Goal: Book appointment/travel/reservation

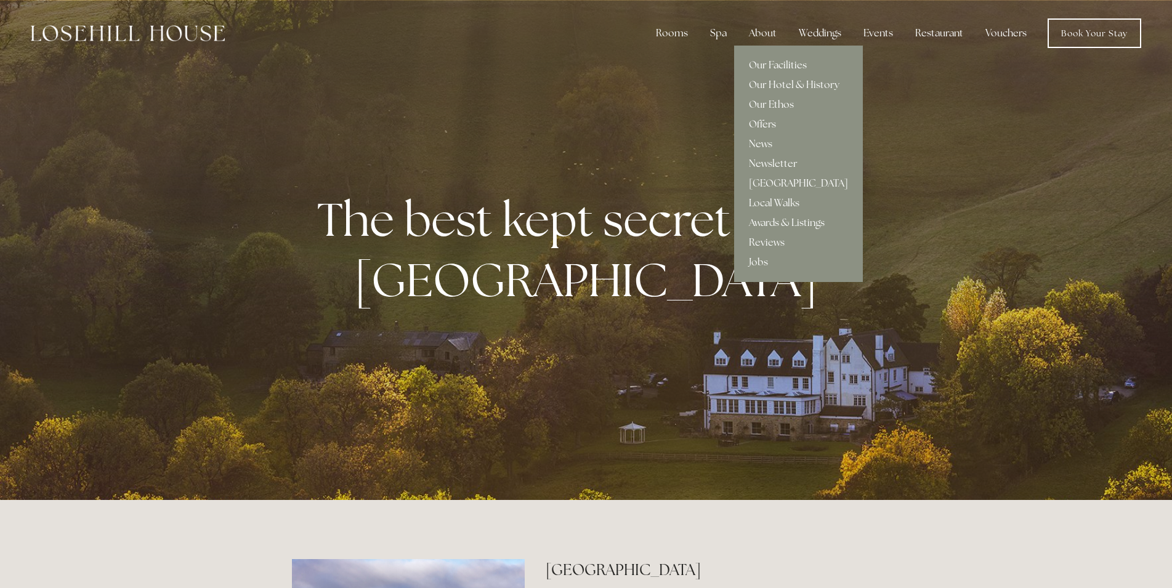
click at [770, 121] on link "Offers" at bounding box center [798, 125] width 129 height 20
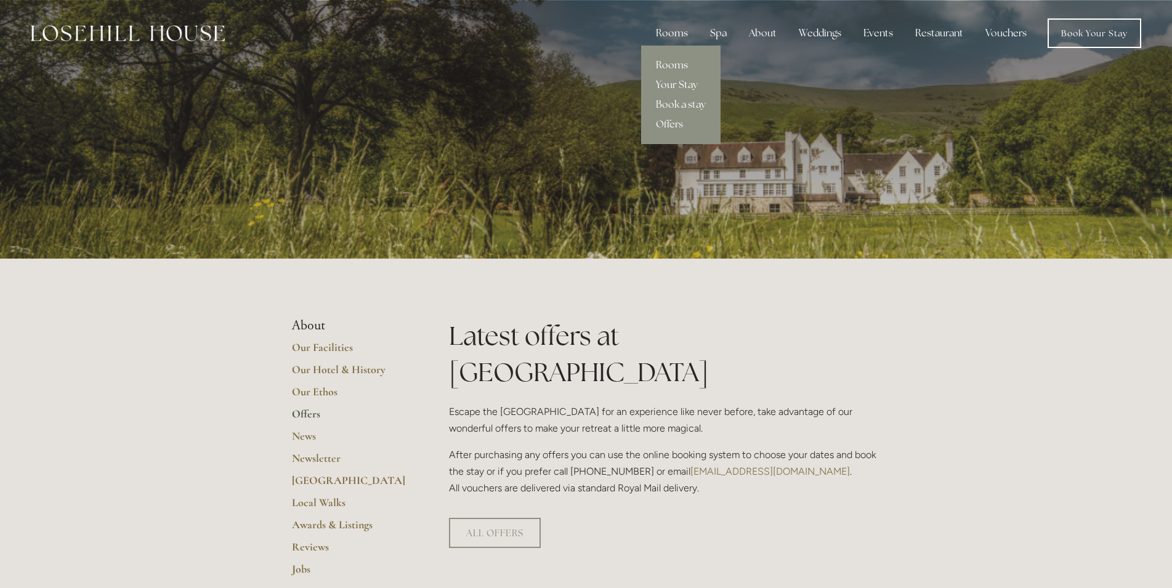
click at [670, 64] on link "Rooms" at bounding box center [680, 65] width 79 height 20
click at [694, 102] on link "Book a stay" at bounding box center [680, 105] width 79 height 20
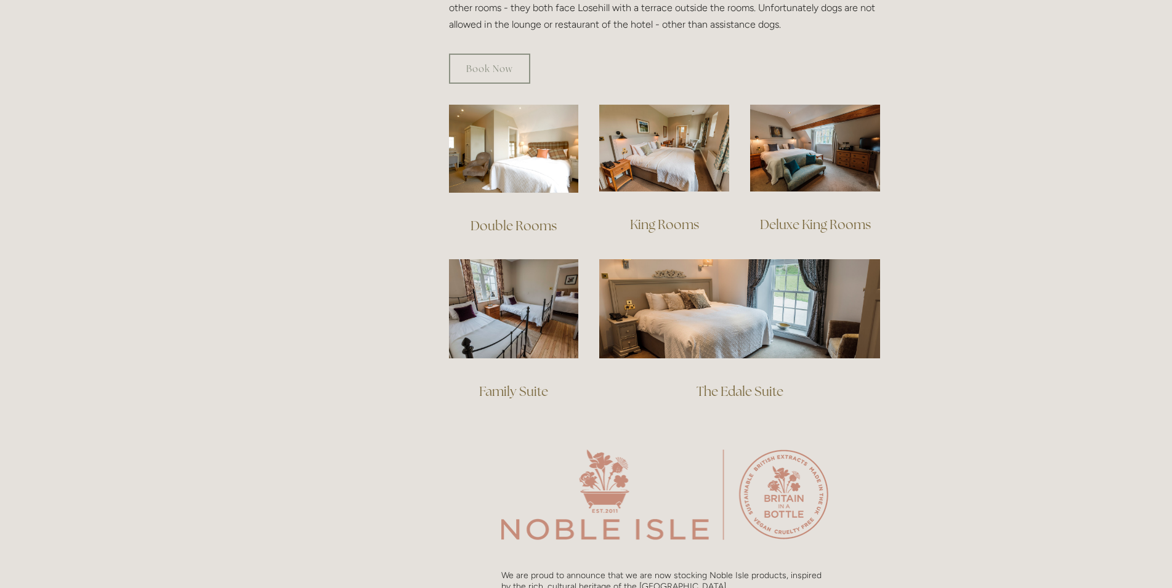
scroll to position [806, 0]
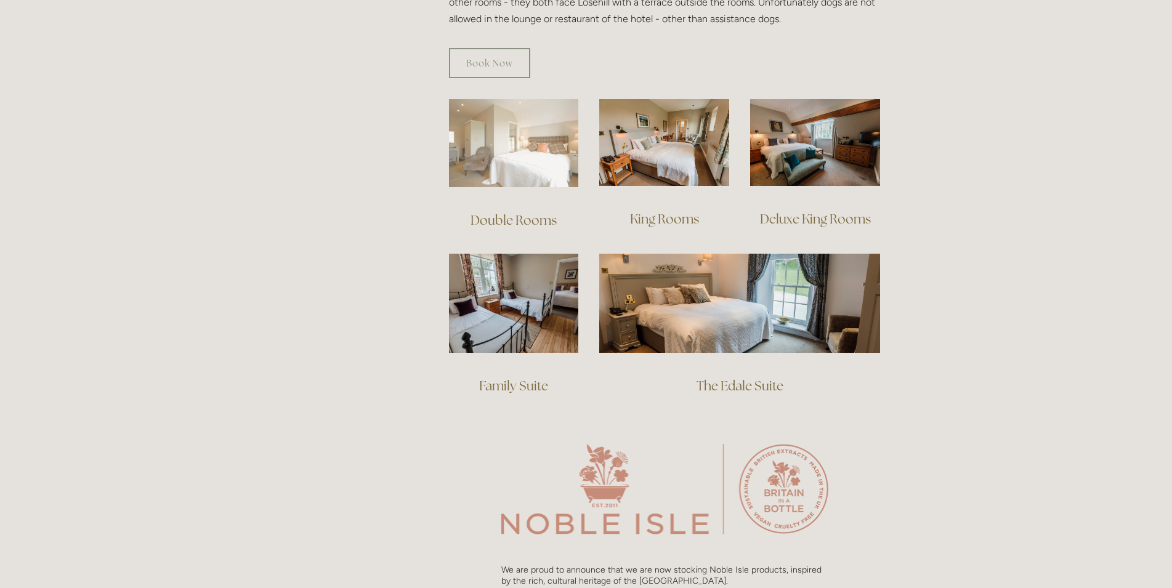
click at [527, 161] on img at bounding box center [514, 143] width 130 height 88
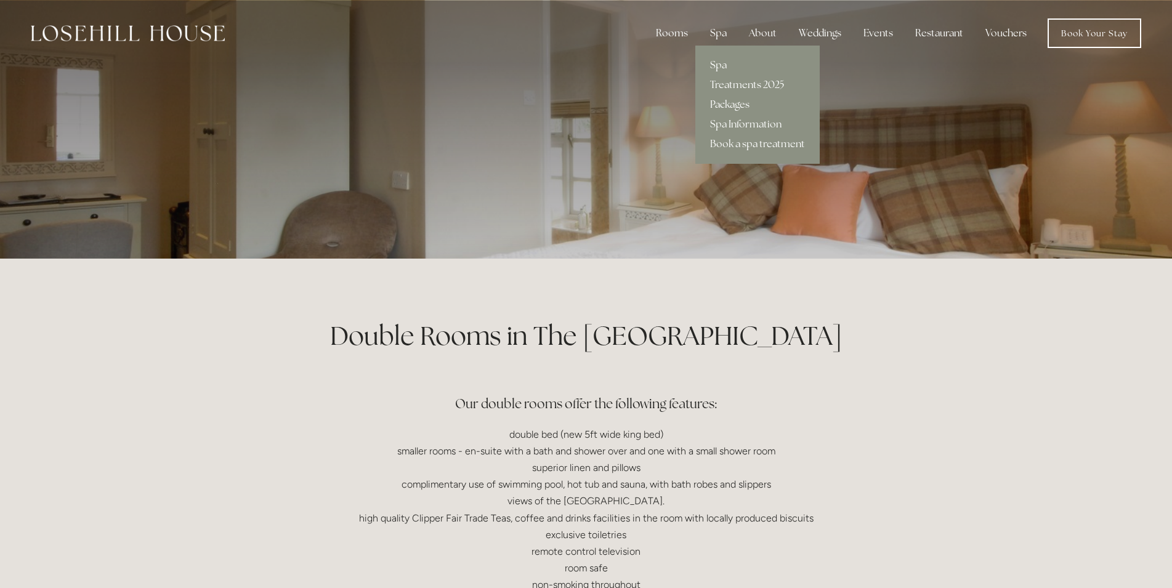
click at [744, 105] on link "Packages" at bounding box center [758, 105] width 124 height 20
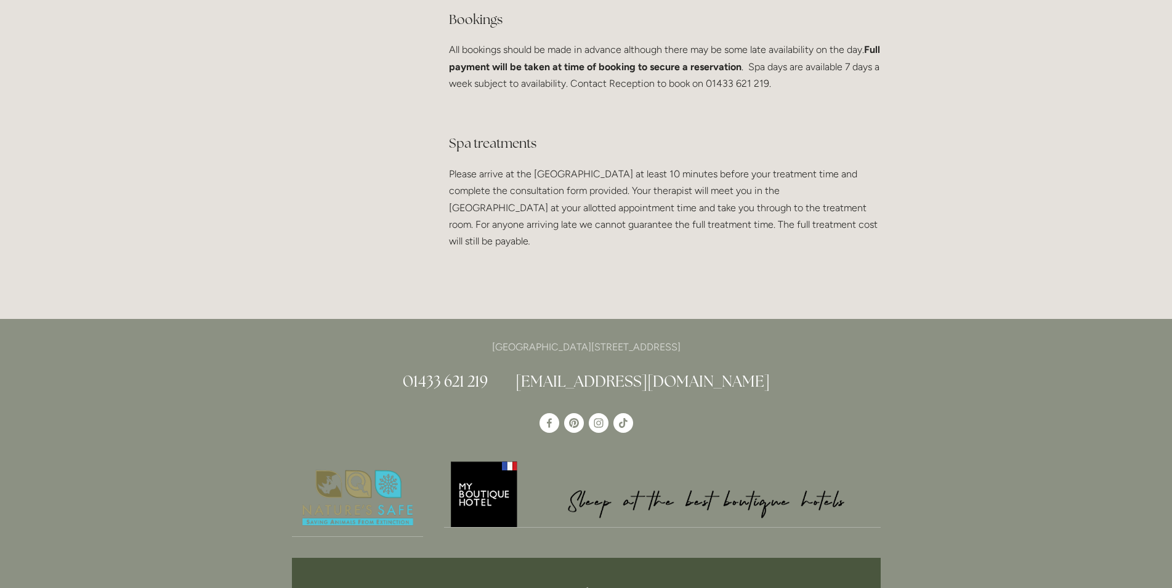
scroll to position [2549, 0]
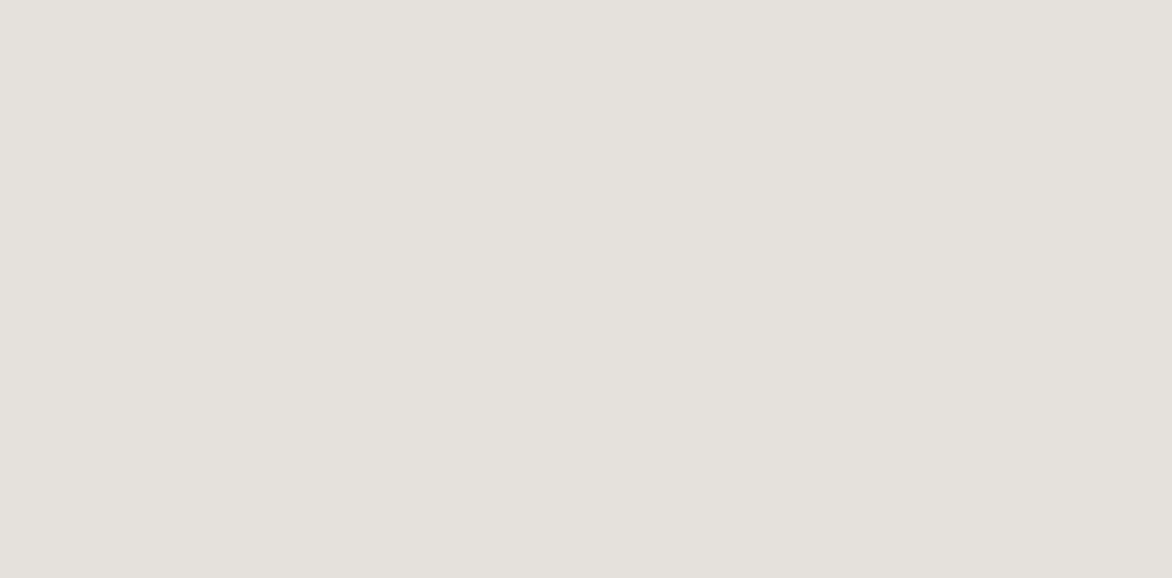
scroll to position [476, 0]
